Goal: Information Seeking & Learning: Learn about a topic

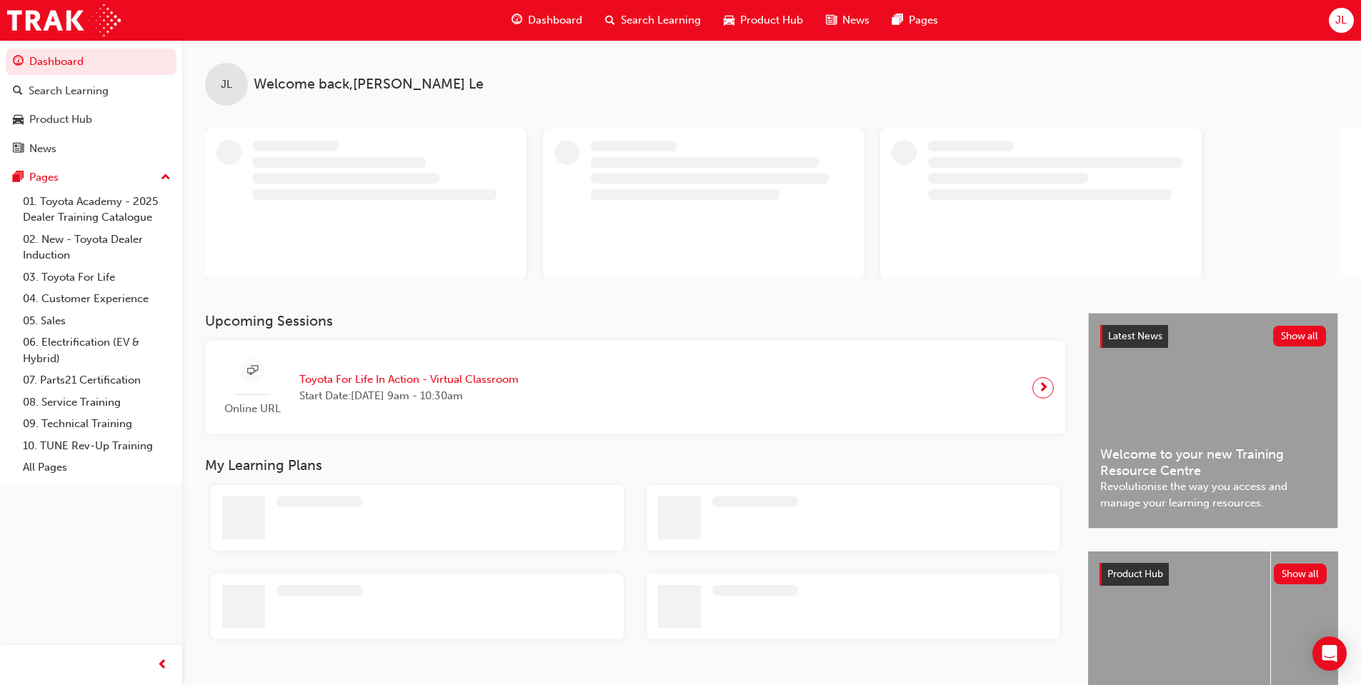
click at [632, 18] on span "Search Learning" at bounding box center [661, 20] width 80 height 16
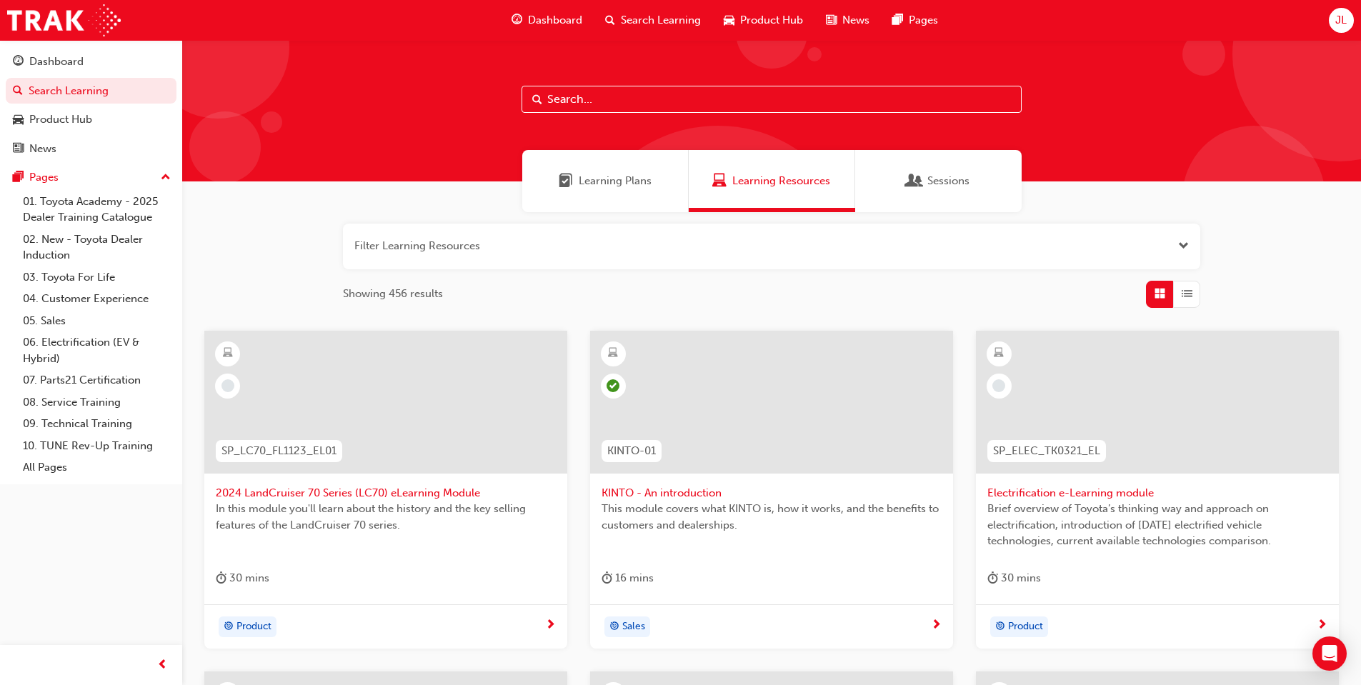
click at [623, 104] on input "text" at bounding box center [772, 99] width 500 height 27
type input "a"
click at [84, 382] on link "07. Parts21 Certification" at bounding box center [96, 380] width 159 height 22
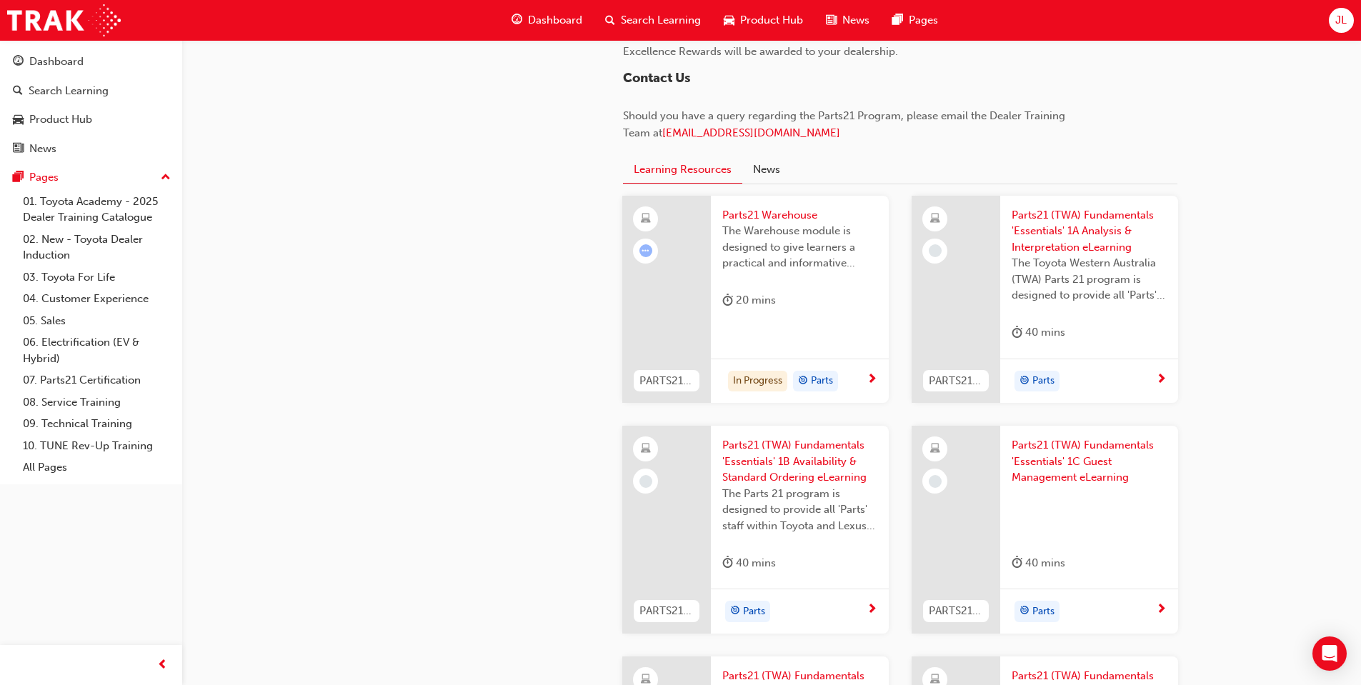
scroll to position [1357, 0]
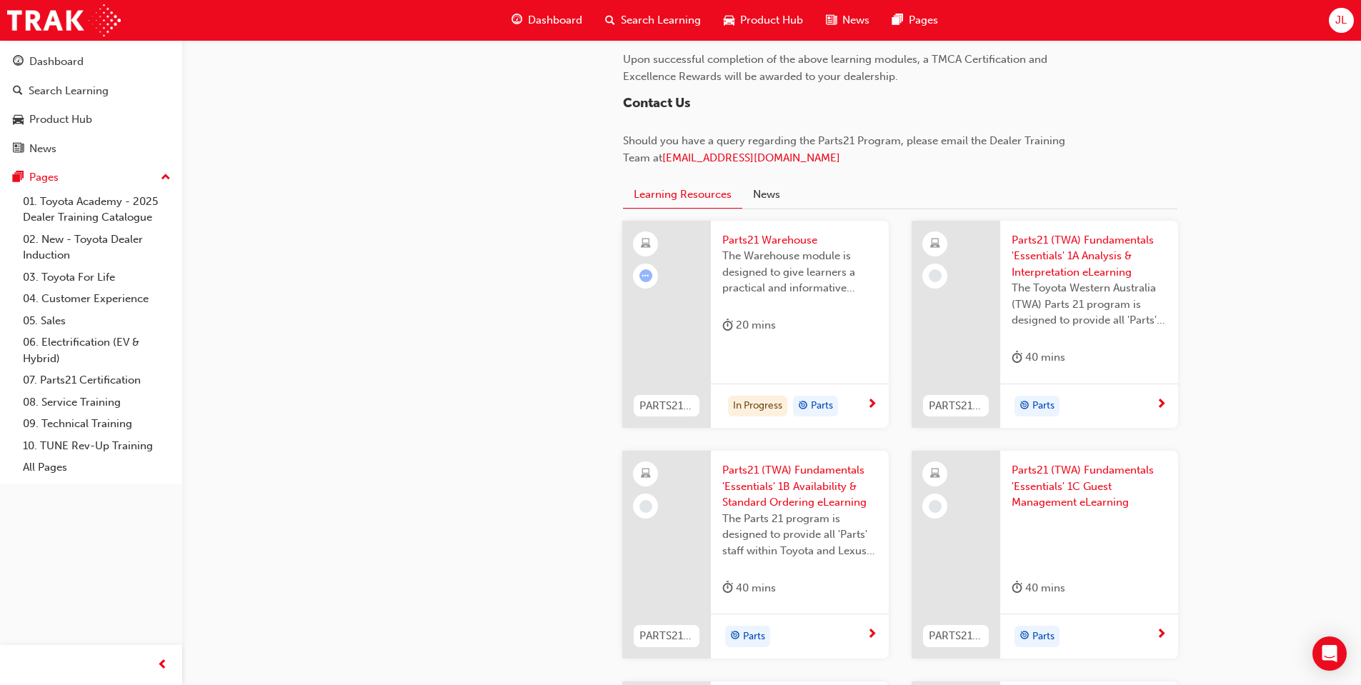
click at [802, 349] on div "Parts21 Warehouse The Warehouse module is designed to give learners a practical…" at bounding box center [800, 286] width 178 height 131
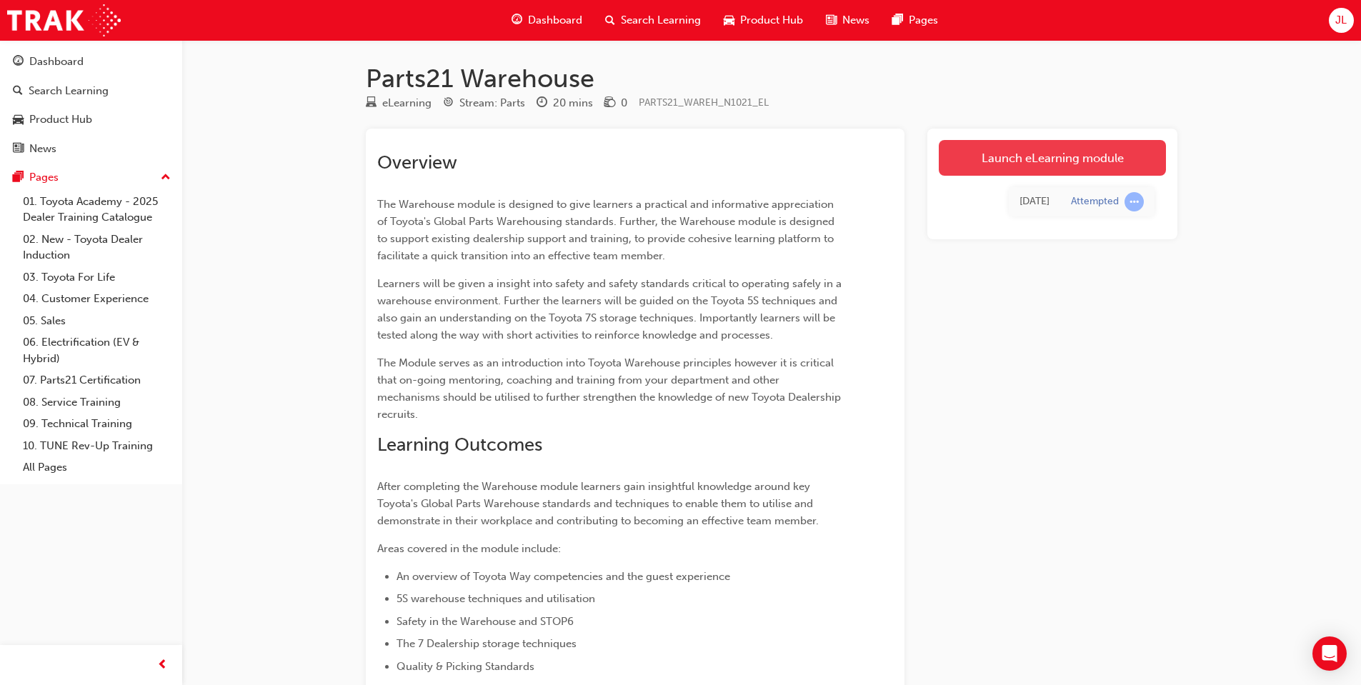
click at [1128, 152] on link "Launch eLearning module" at bounding box center [1052, 158] width 227 height 36
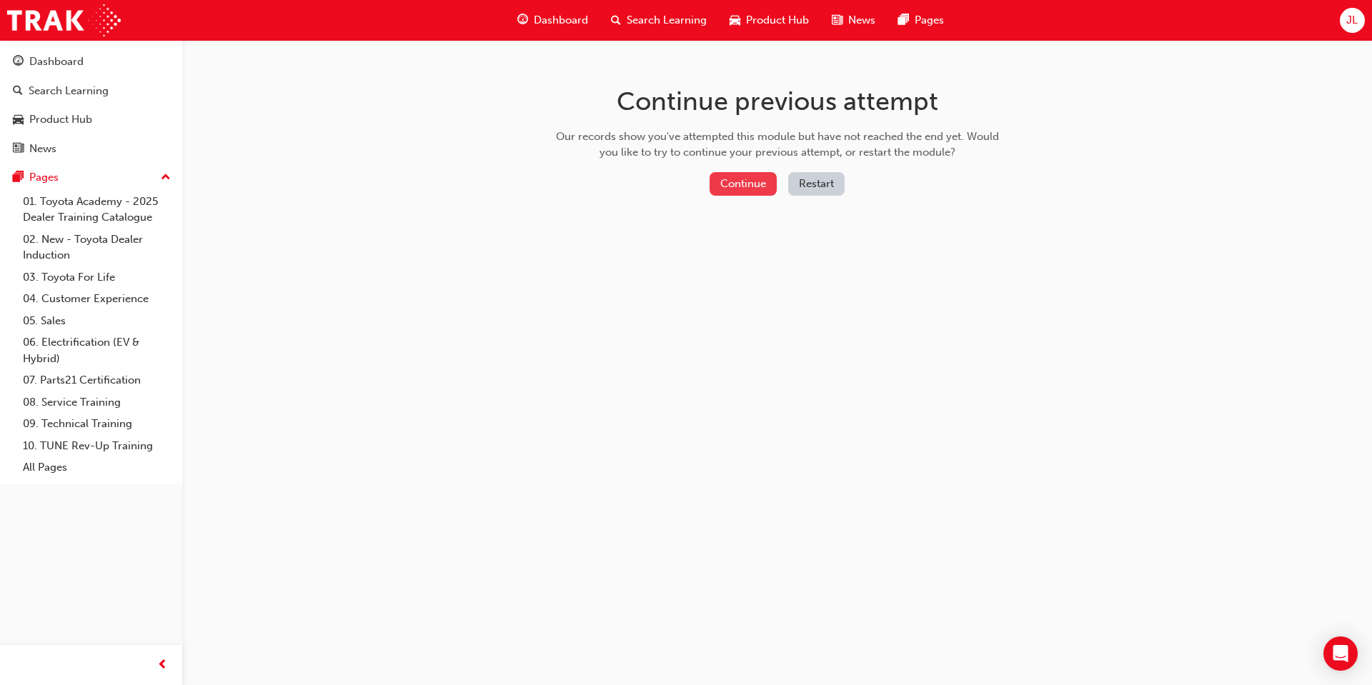
click at [753, 186] on button "Continue" at bounding box center [742, 184] width 67 height 24
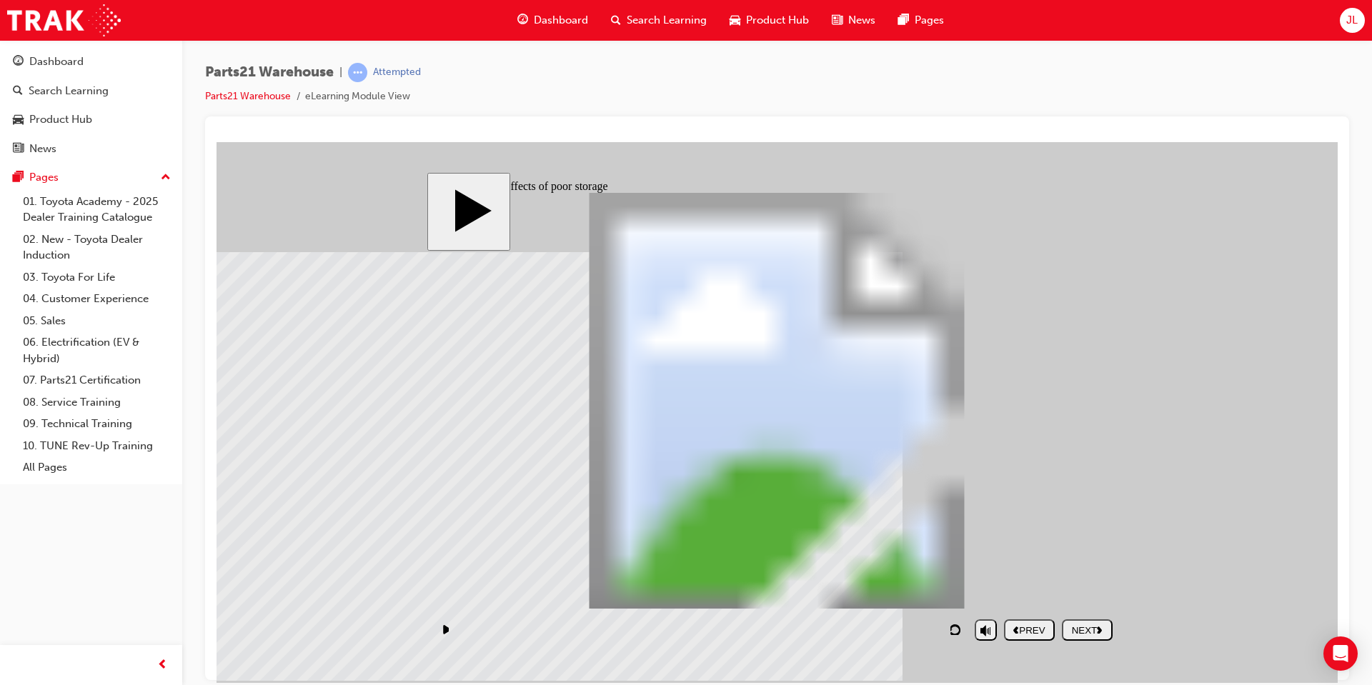
click at [1077, 629] on div "NEXT" at bounding box center [1086, 629] width 39 height 11
drag, startPoint x: 580, startPoint y: 453, endPoint x: 587, endPoint y: 454, distance: 7.2
click at [1090, 624] on div "NEXT" at bounding box center [1086, 629] width 39 height 11
checkbox input "true"
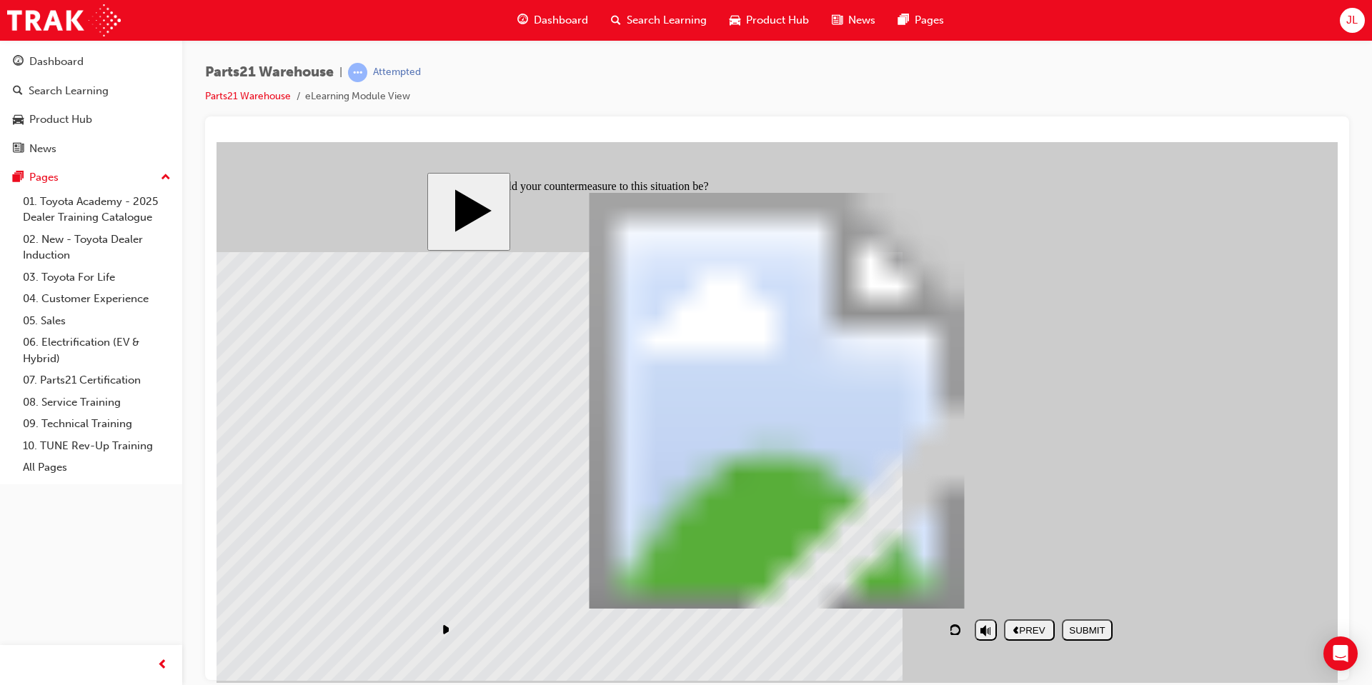
checkbox input "true"
click at [1082, 630] on div "SUBMIT" at bounding box center [1086, 629] width 39 height 11
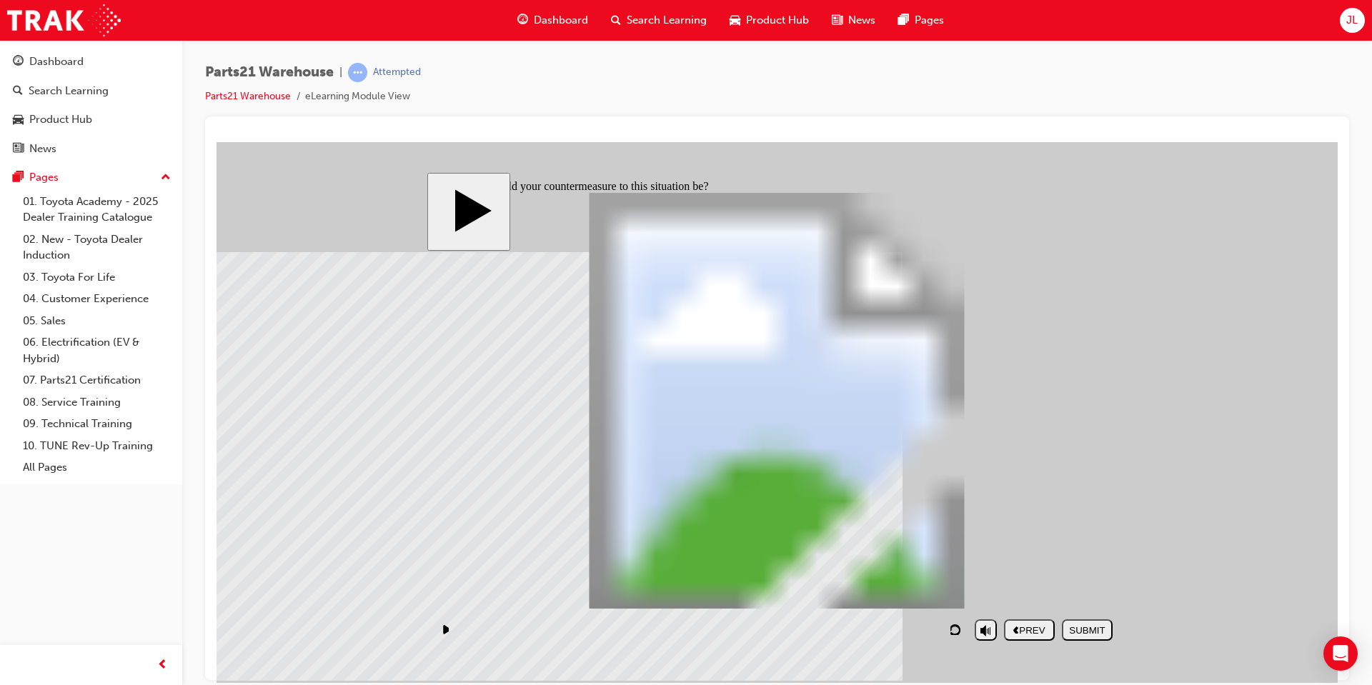
click at [444, 631] on icon "play/pause" at bounding box center [446, 628] width 7 height 9
click at [951, 639] on button "replay" at bounding box center [956, 629] width 21 height 21
click at [1091, 632] on div "NEXT" at bounding box center [1086, 629] width 39 height 11
click at [1081, 633] on div "NEXT" at bounding box center [1086, 629] width 39 height 11
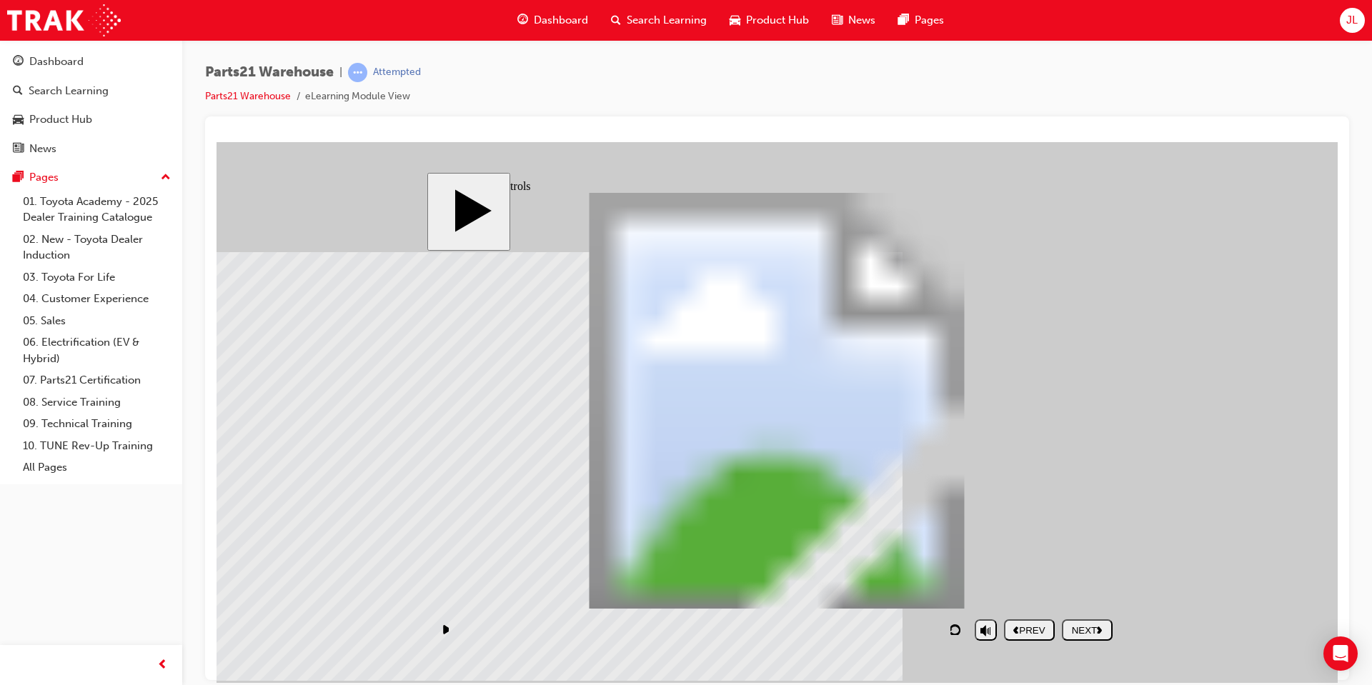
click at [947, 633] on button "replay" at bounding box center [956, 629] width 21 height 21
click at [1075, 633] on div "NEXT" at bounding box center [1086, 629] width 39 height 11
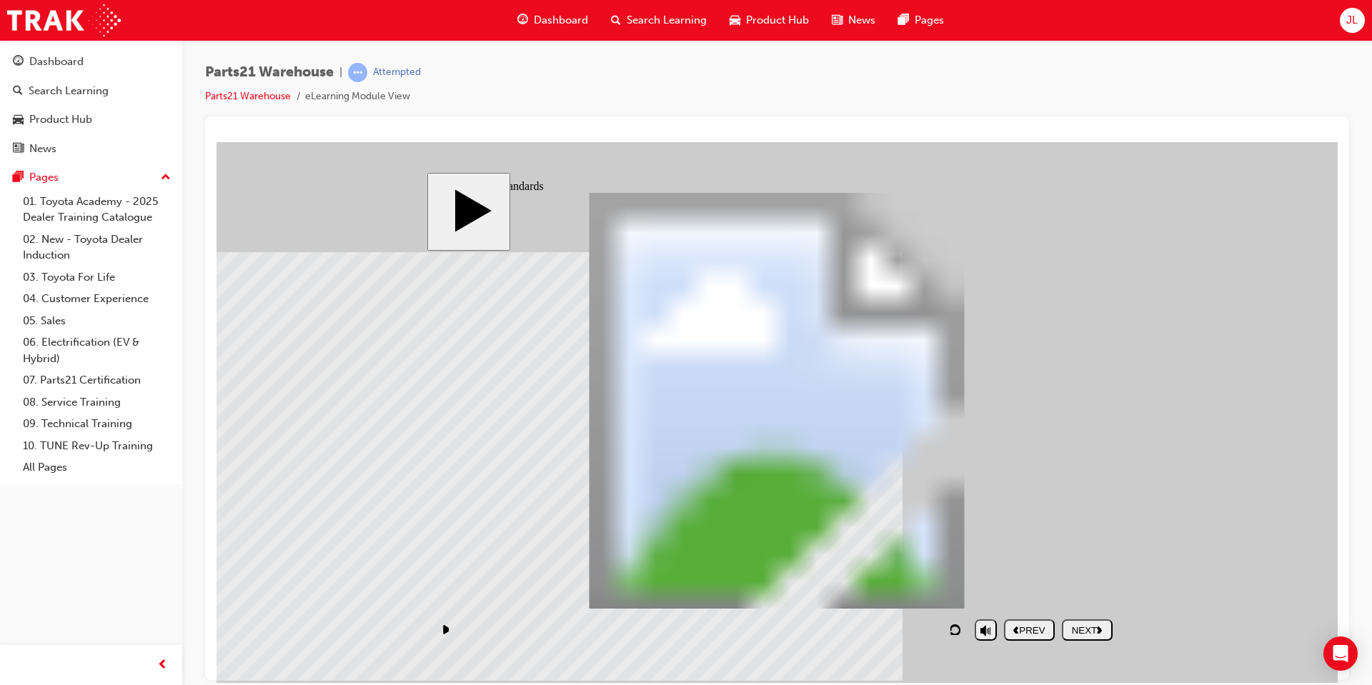
click at [1086, 624] on div "NEXT" at bounding box center [1086, 629] width 39 height 11
click at [1092, 632] on div "NEXT" at bounding box center [1086, 629] width 39 height 11
click at [1030, 630] on div "PREV" at bounding box center [1029, 629] width 39 height 11
click at [1091, 624] on div "NEXT" at bounding box center [1086, 629] width 39 height 11
drag, startPoint x: 1020, startPoint y: 359, endPoint x: 856, endPoint y: 518, distance: 228.4
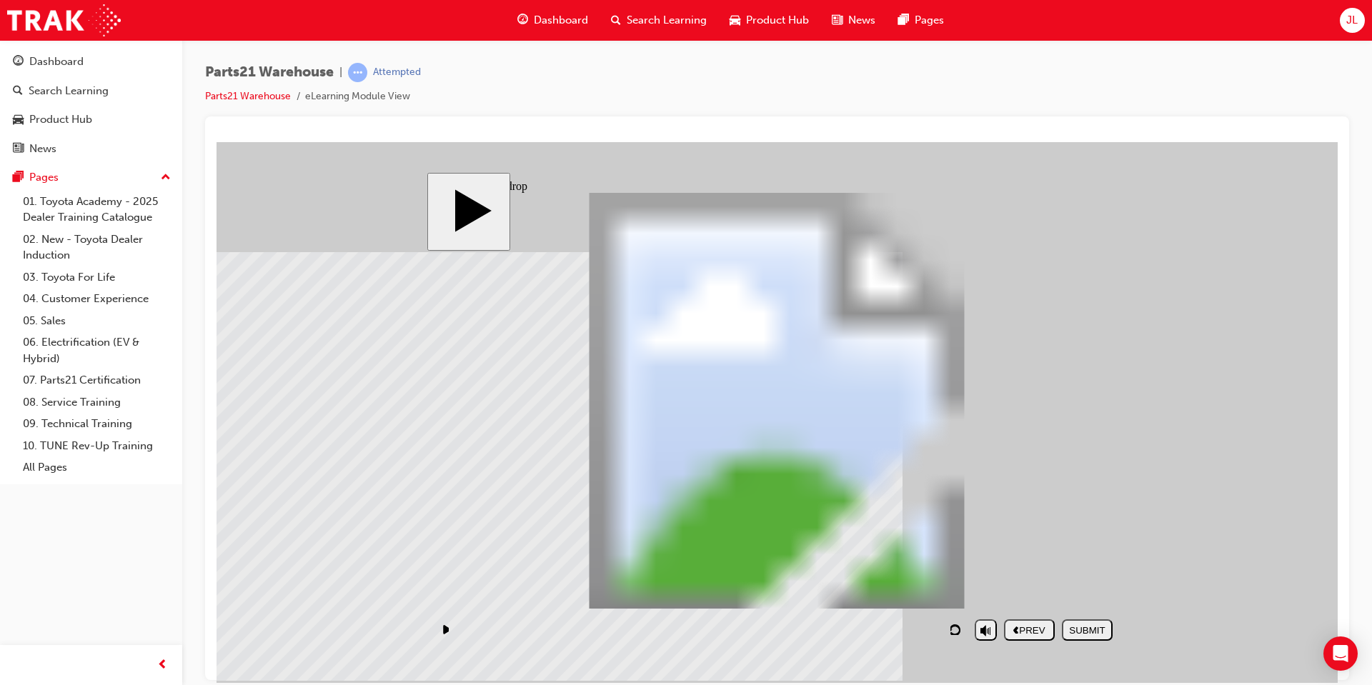
drag, startPoint x: 1030, startPoint y: 518, endPoint x: 888, endPoint y: 368, distance: 206.7
click at [1094, 621] on button "SUBMIT" at bounding box center [1087, 629] width 51 height 21
drag, startPoint x: 1037, startPoint y: 361, endPoint x: 844, endPoint y: 534, distance: 259.0
drag, startPoint x: 1006, startPoint y: 527, endPoint x: 843, endPoint y: 408, distance: 201.5
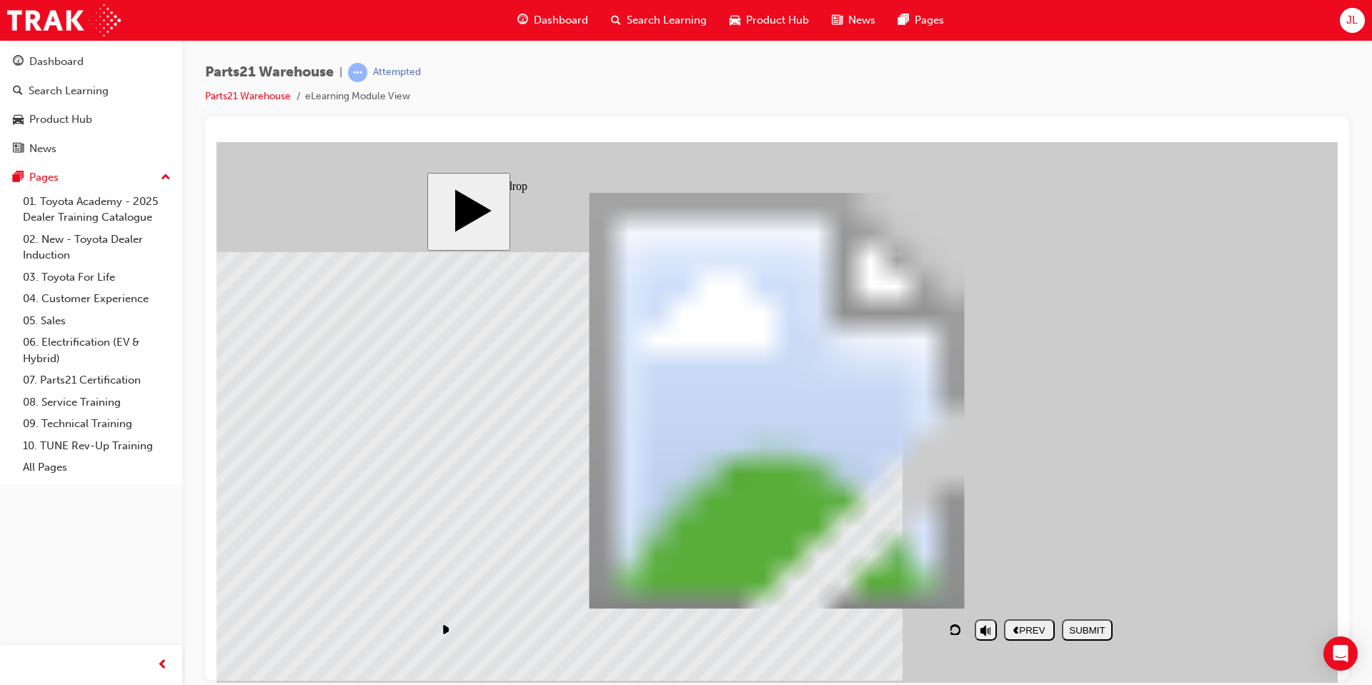
click at [1080, 628] on div "SUBMIT" at bounding box center [1086, 629] width 39 height 11
drag, startPoint x: 1018, startPoint y: 508, endPoint x: 839, endPoint y: 372, distance: 224.8
drag, startPoint x: 997, startPoint y: 334, endPoint x: 819, endPoint y: 473, distance: 226.0
click at [1079, 629] on div "SUBMIT" at bounding box center [1086, 629] width 39 height 11
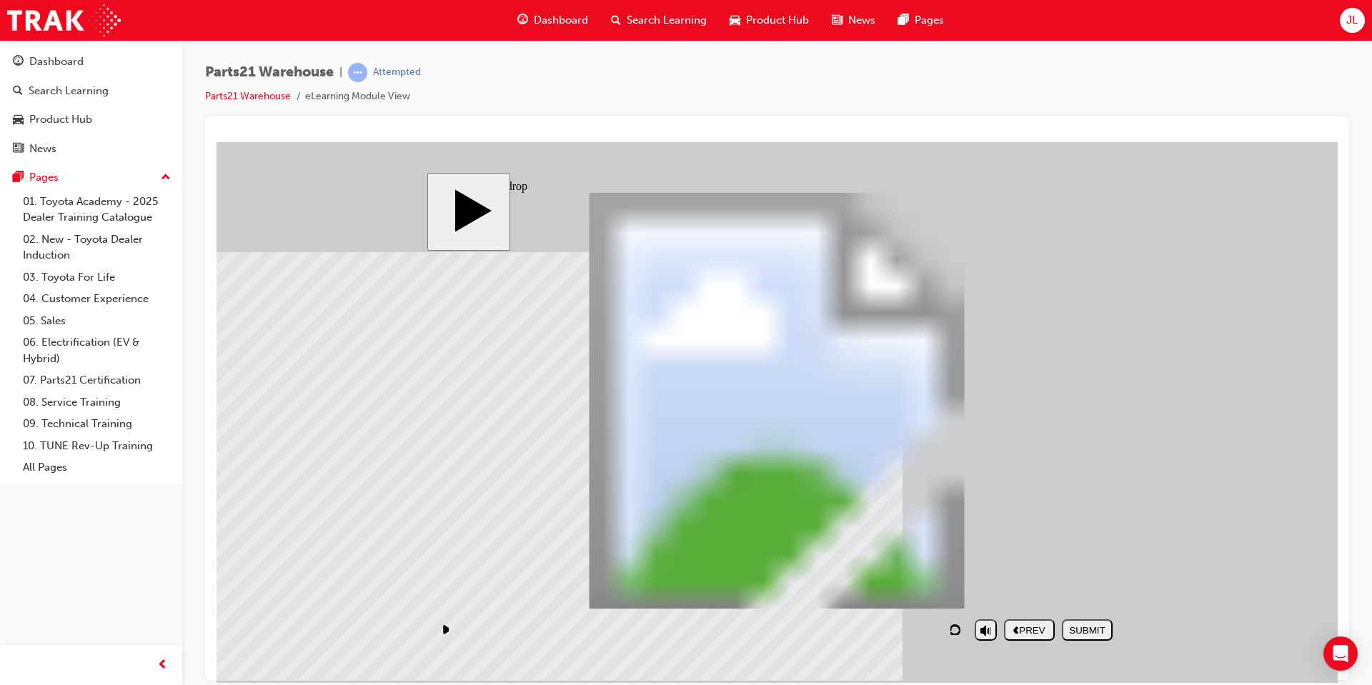
drag, startPoint x: 1039, startPoint y: 346, endPoint x: 850, endPoint y: 486, distance: 234.9
drag, startPoint x: 1060, startPoint y: 519, endPoint x: 861, endPoint y: 379, distance: 243.2
click at [1096, 621] on button "SUBMIT" at bounding box center [1087, 629] width 51 height 21
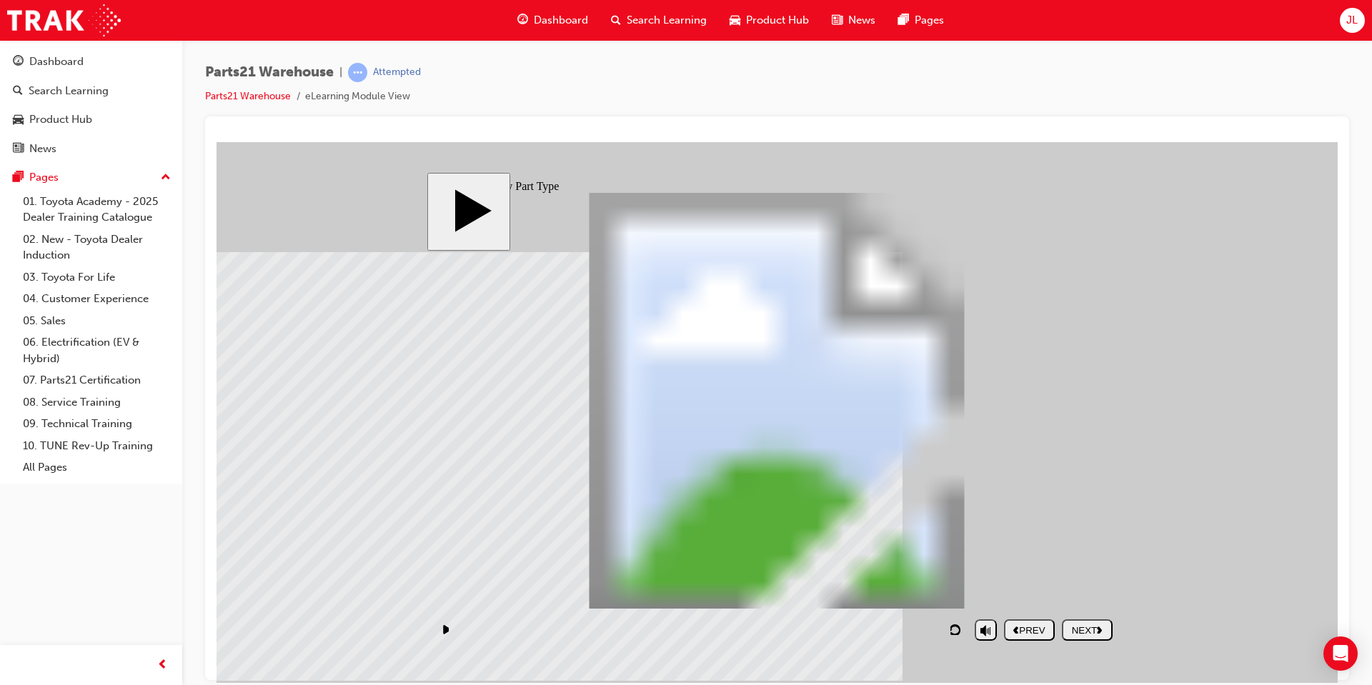
click at [963, 634] on icon "replay" at bounding box center [956, 628] width 13 height 11
click at [1099, 621] on button "NEXT" at bounding box center [1087, 629] width 51 height 21
drag, startPoint x: 861, startPoint y: 539, endPoint x: 532, endPoint y: 469, distance: 336.2
drag, startPoint x: 527, startPoint y: 546, endPoint x: 1005, endPoint y: 467, distance: 484.4
drag, startPoint x: 1030, startPoint y: 527, endPoint x: 704, endPoint y: 452, distance: 333.6
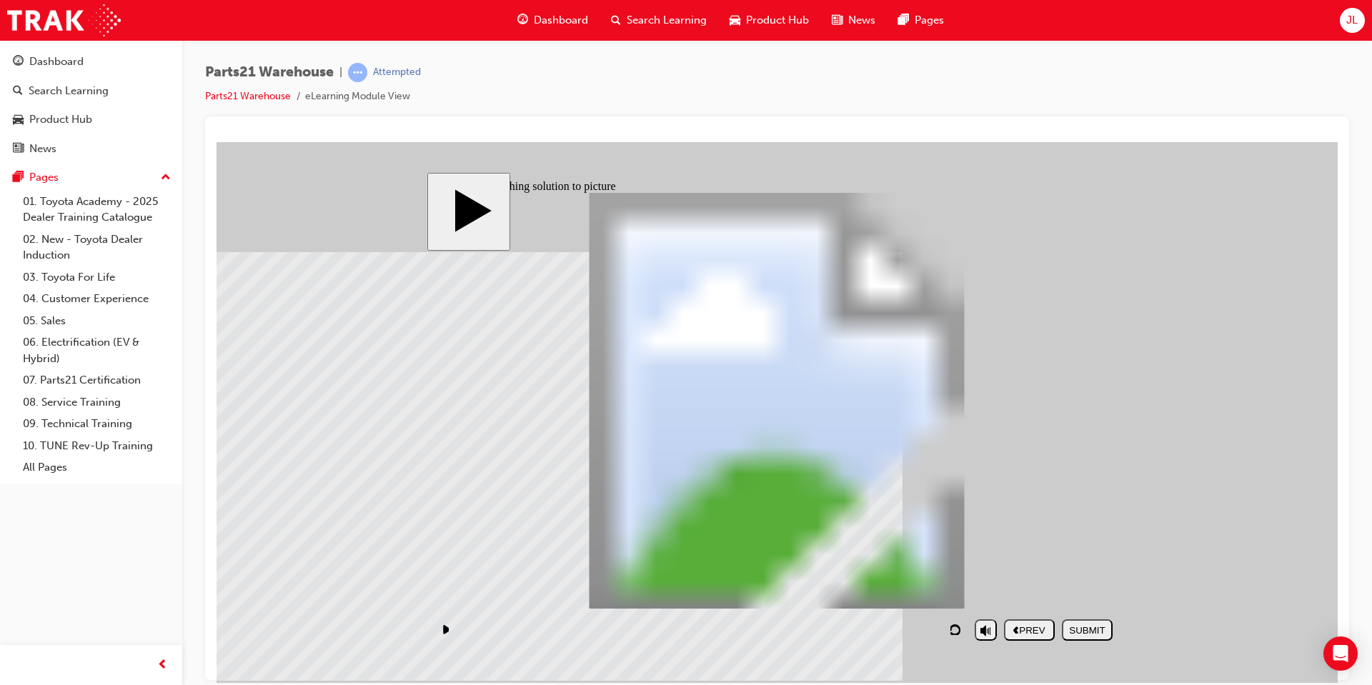
drag, startPoint x: 703, startPoint y: 527, endPoint x: 888, endPoint y: 489, distance: 189.0
click at [1081, 628] on div "SUBMIT" at bounding box center [1086, 629] width 39 height 11
click at [955, 629] on icon "replay" at bounding box center [956, 628] width 13 height 11
click at [1073, 632] on div "NEXT" at bounding box center [1086, 629] width 39 height 11
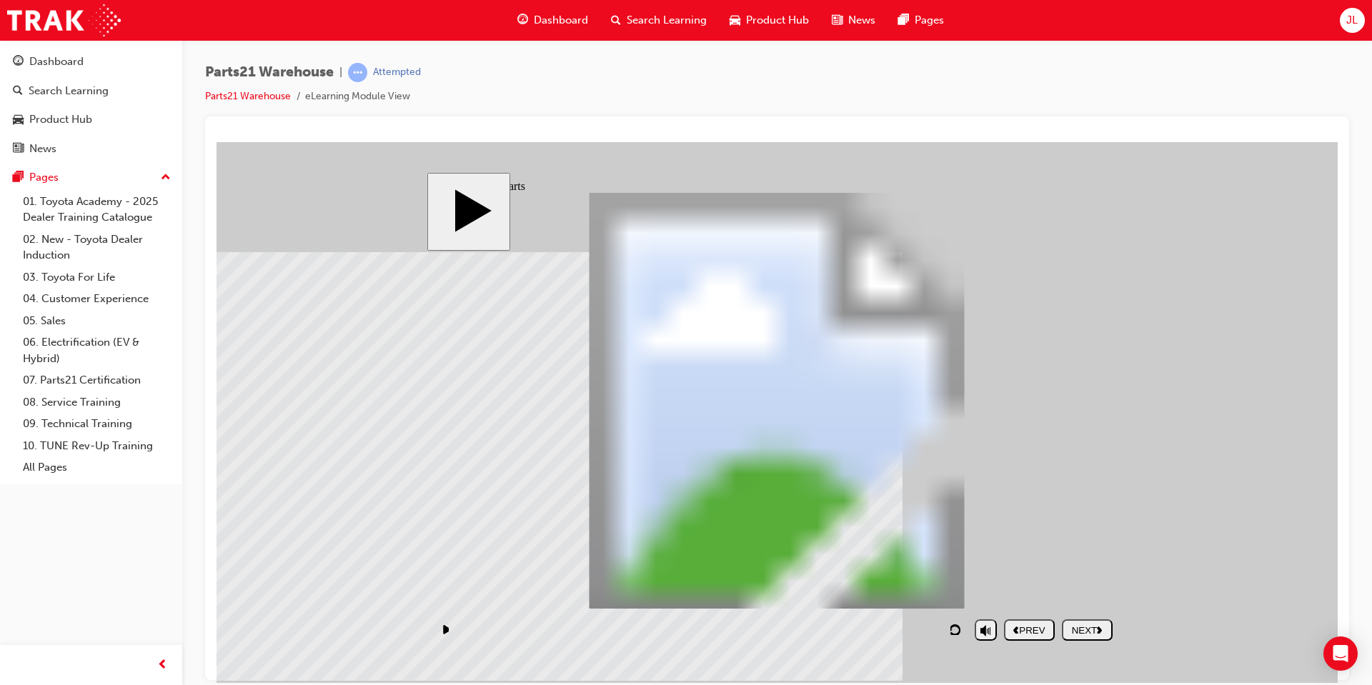
click at [1089, 633] on div "NEXT" at bounding box center [1086, 629] width 39 height 11
click at [1091, 624] on div "NEXT" at bounding box center [1086, 629] width 39 height 11
click at [1072, 631] on div "NEXT" at bounding box center [1086, 629] width 39 height 11
click at [1087, 629] on div "NEXT" at bounding box center [1086, 629] width 39 height 11
click at [446, 625] on icon "play/pause" at bounding box center [444, 629] width 9 height 10
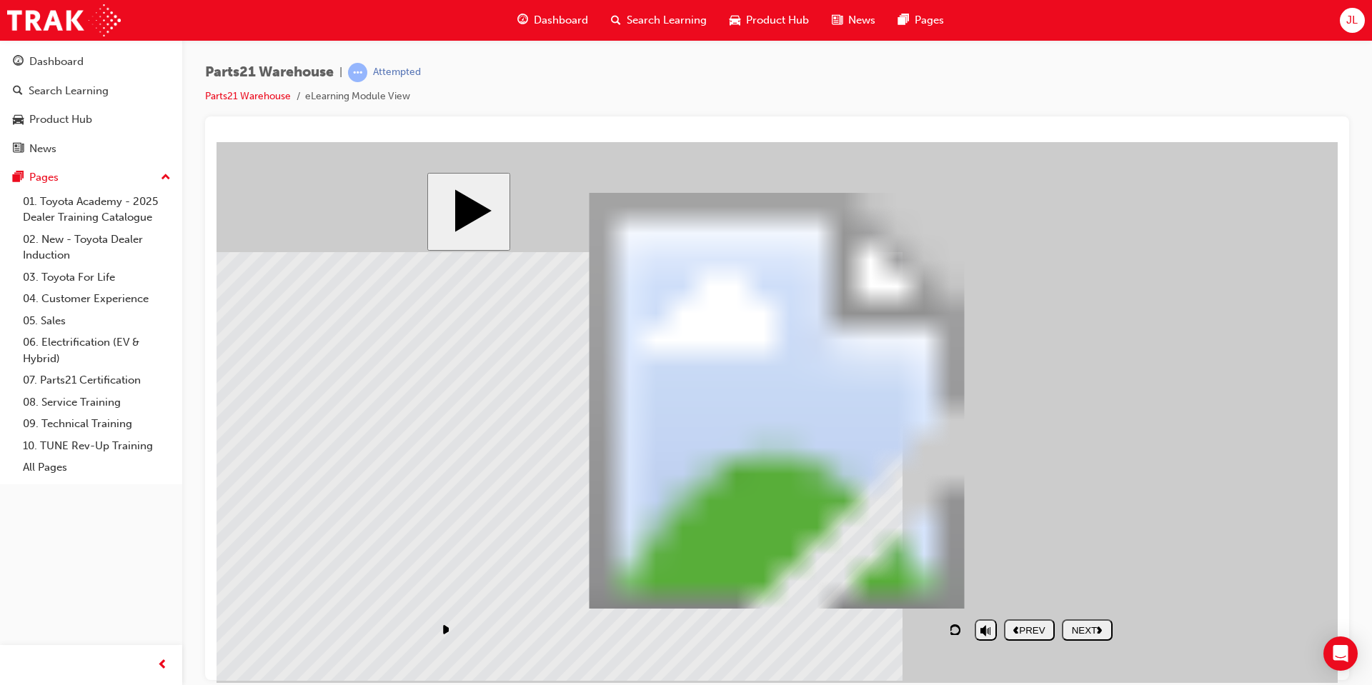
click at [448, 631] on icon "play/pause" at bounding box center [446, 628] width 7 height 9
click at [507, 626] on div "playback controls" at bounding box center [701, 629] width 534 height 33
click at [957, 625] on icon "replay" at bounding box center [954, 629] width 12 height 11
click at [442, 632] on icon "play/pause" at bounding box center [444, 629] width 9 height 10
